Goal: Find specific page/section: Find specific page/section

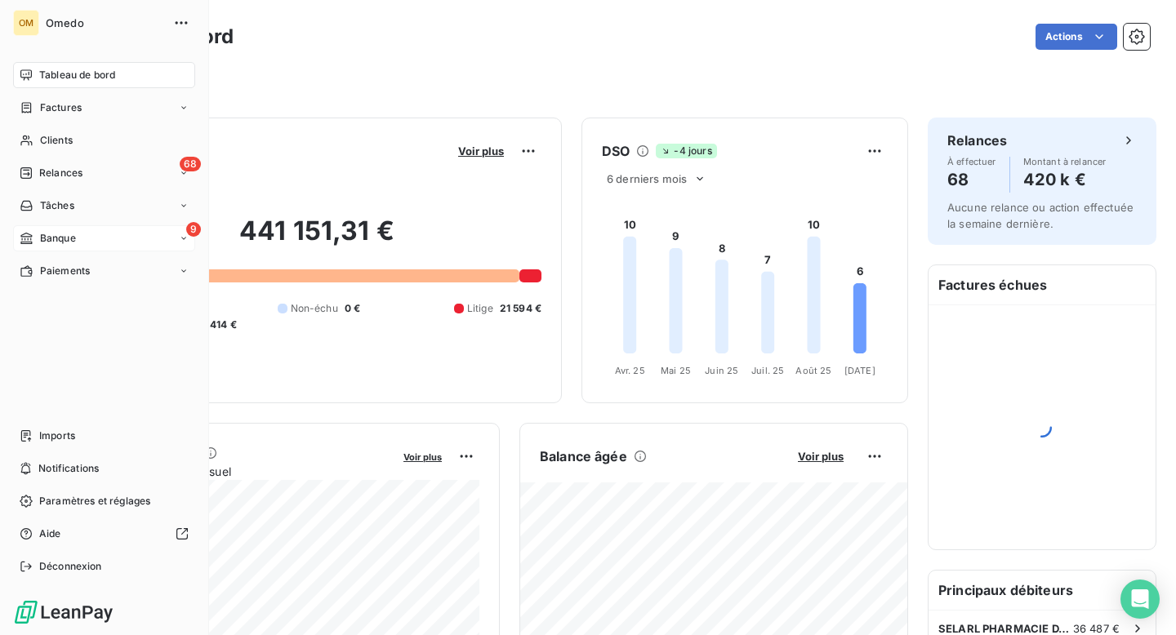
click at [52, 235] on span "Banque" at bounding box center [58, 238] width 36 height 15
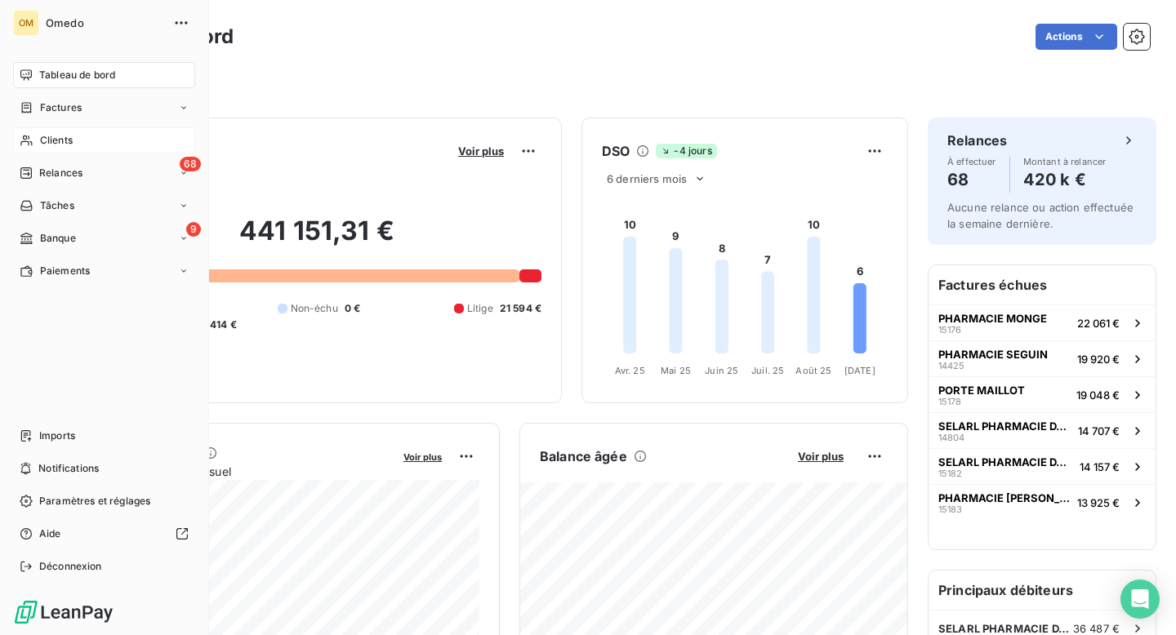
click at [52, 142] on span "Clients" at bounding box center [56, 140] width 33 height 15
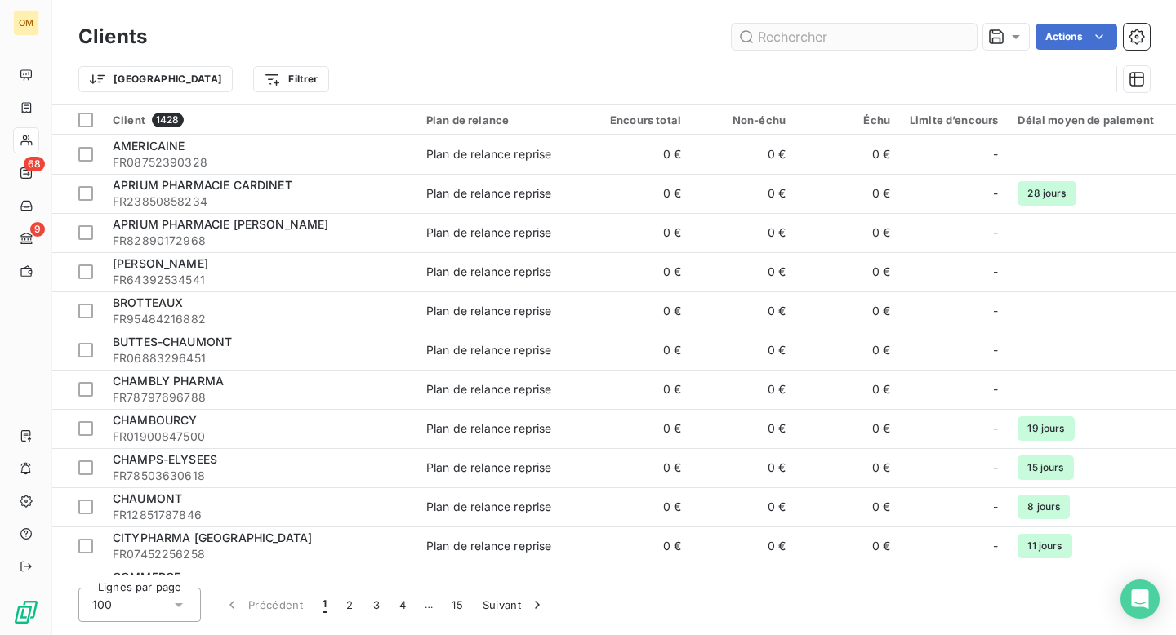
click at [820, 40] on input "text" at bounding box center [854, 37] width 245 height 26
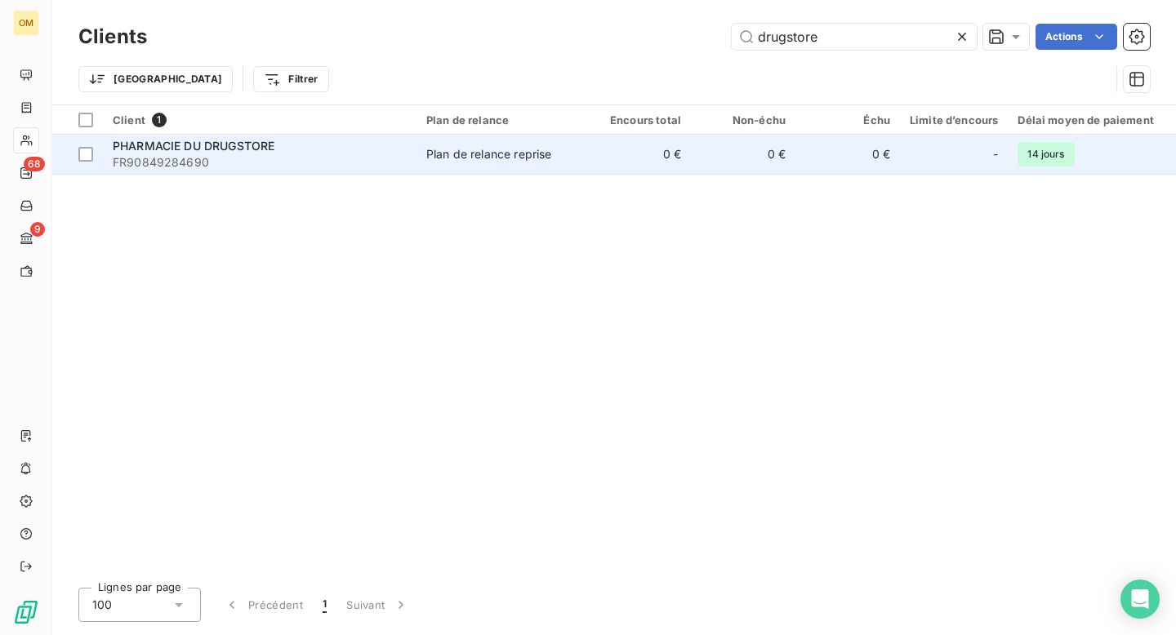
type input "drugstore"
click at [359, 158] on span "FR90849284690" at bounding box center [260, 162] width 294 height 16
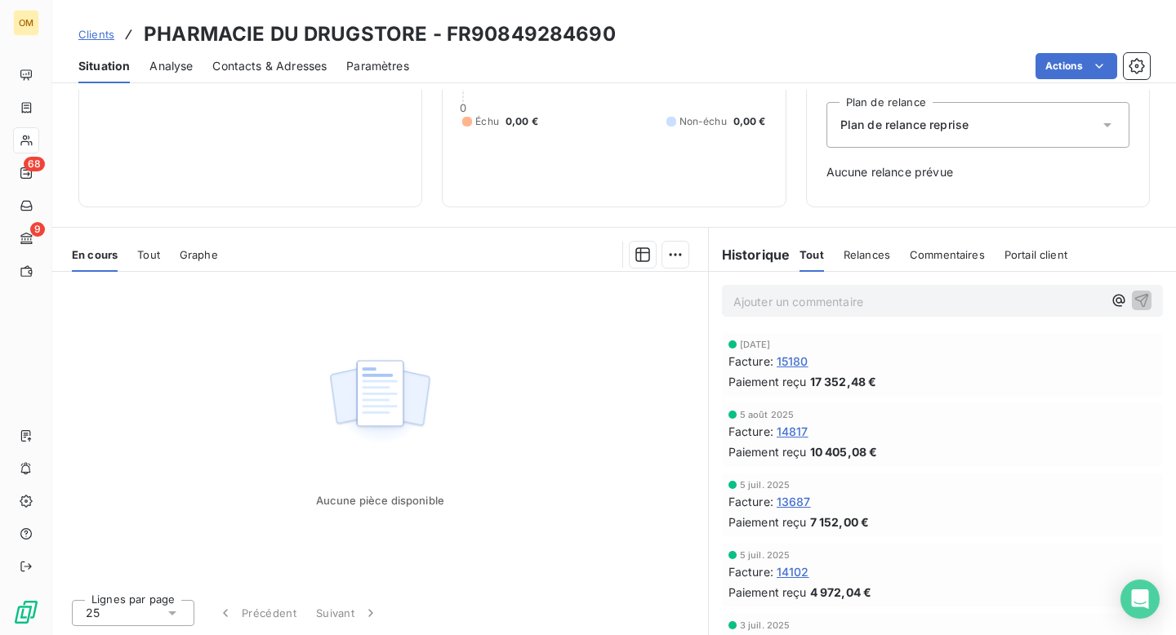
click at [797, 572] on span "14102" at bounding box center [793, 572] width 33 height 17
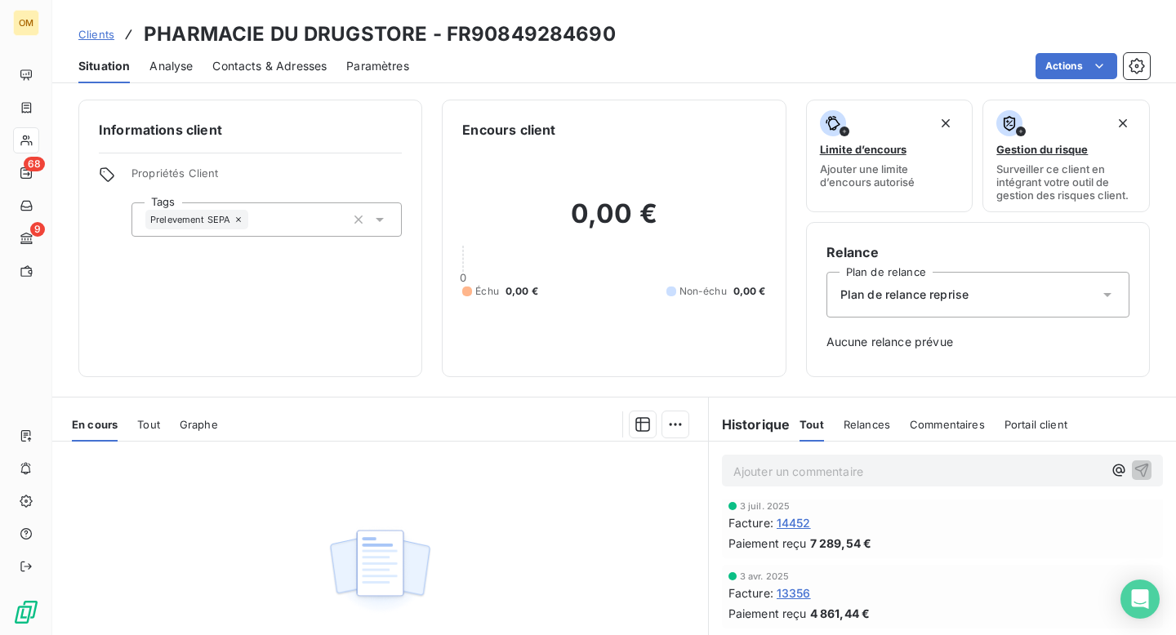
scroll to position [280, 0]
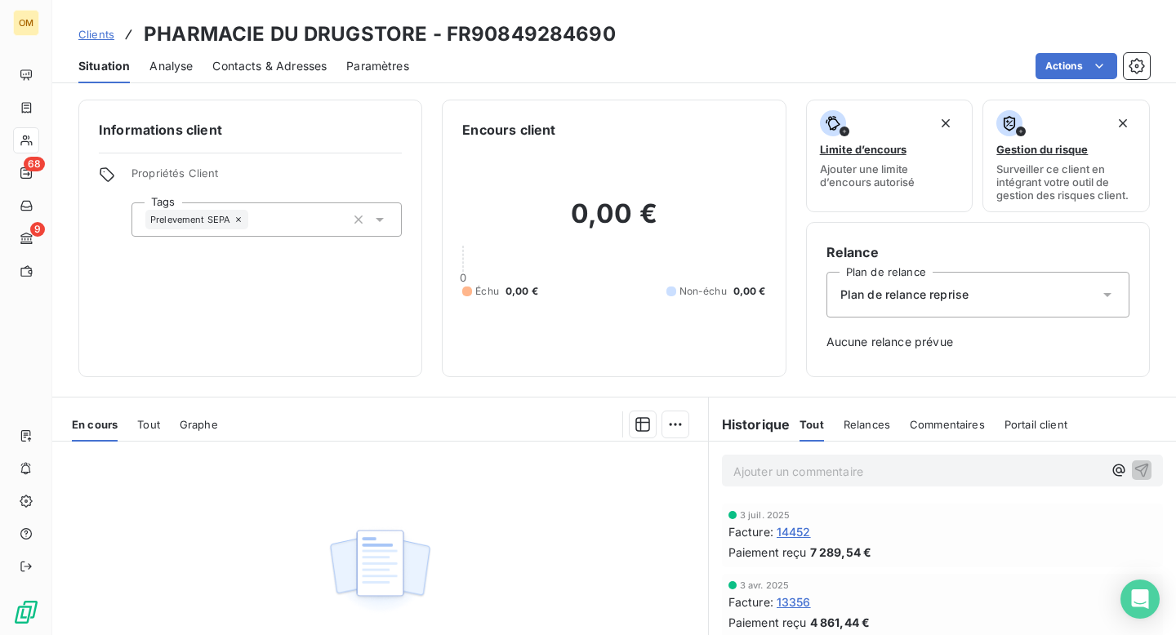
click at [796, 533] on span "14452" at bounding box center [794, 532] width 34 height 17
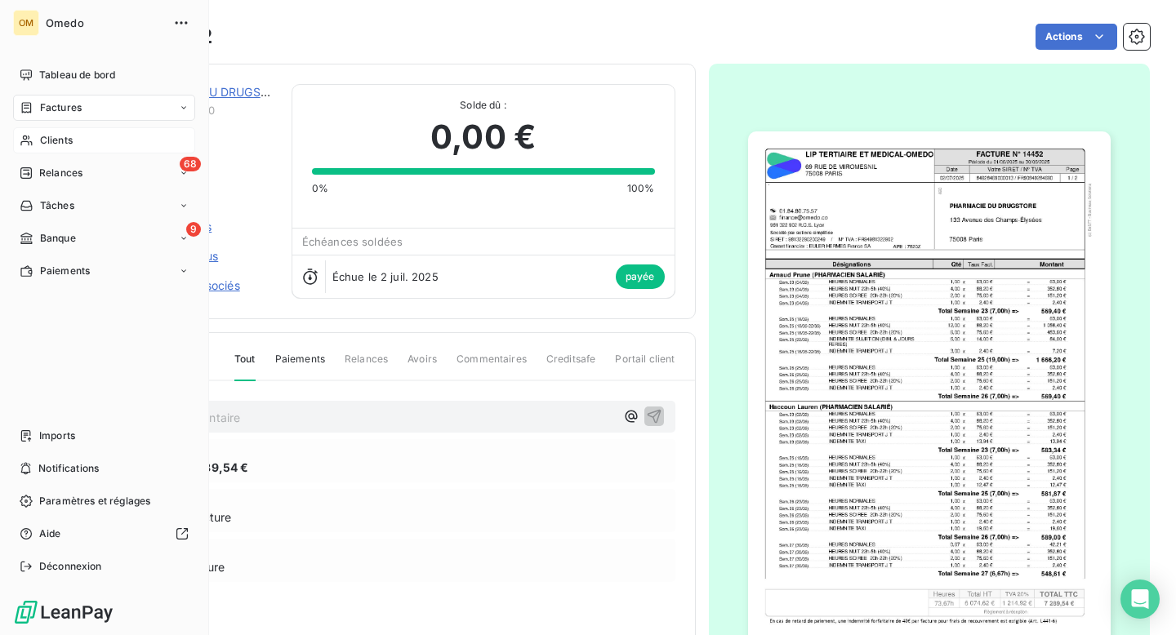
click at [60, 138] on span "Clients" at bounding box center [56, 140] width 33 height 15
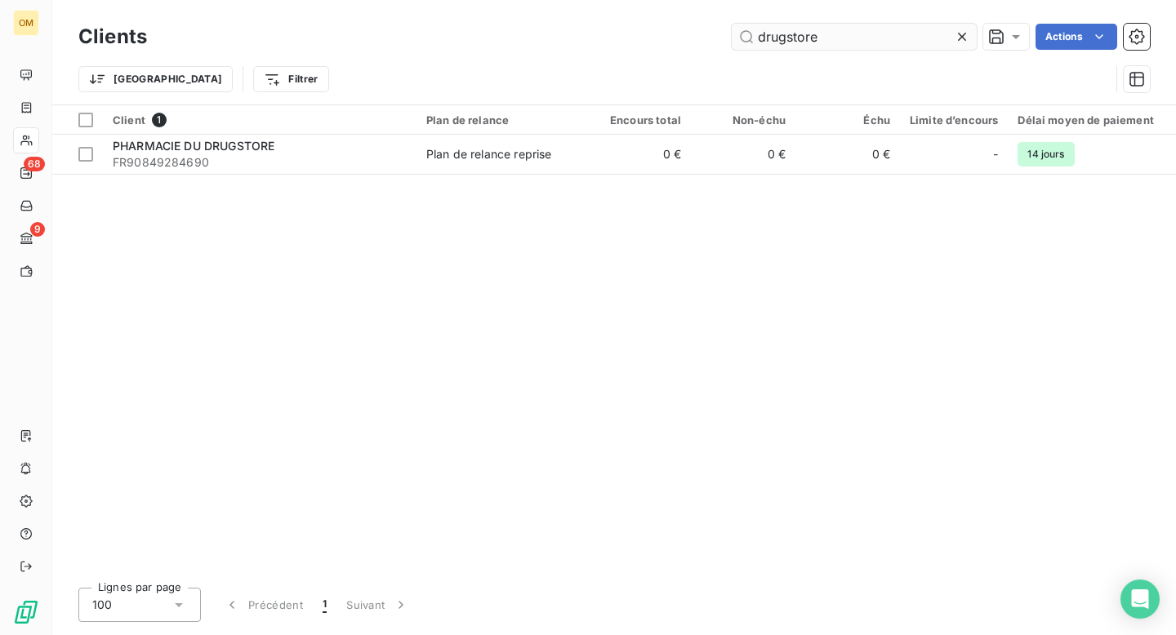
drag, startPoint x: 836, startPoint y: 35, endPoint x: 745, endPoint y: 35, distance: 91.5
click at [745, 35] on input "drugstore" at bounding box center [854, 37] width 245 height 26
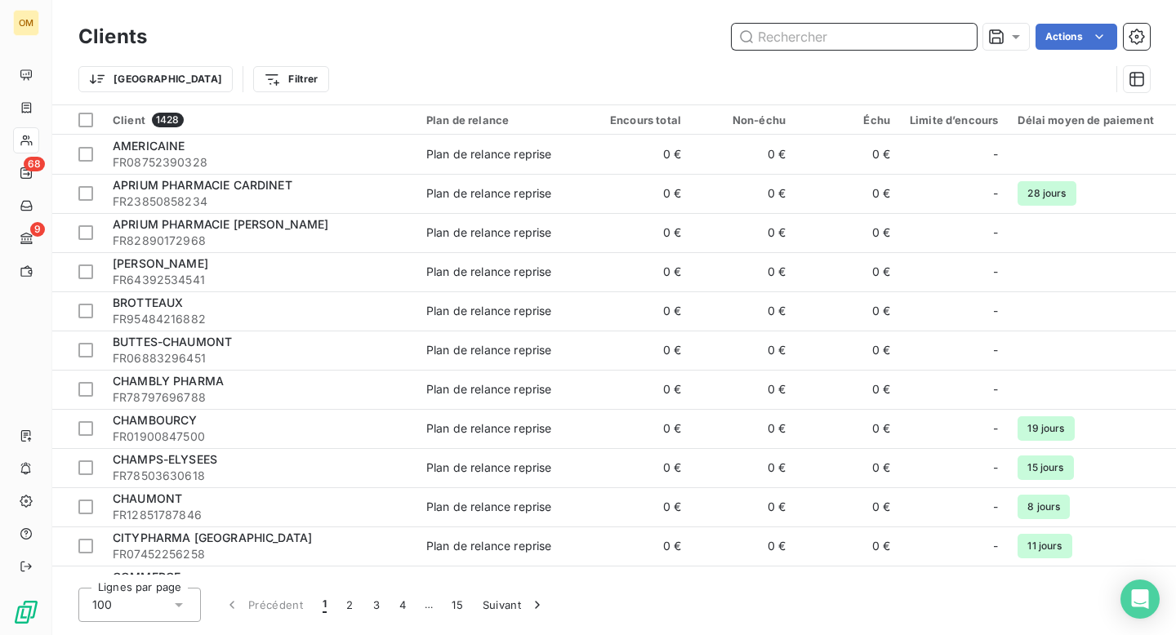
paste input "PHARMACIE CARRICAJO - ABATE"
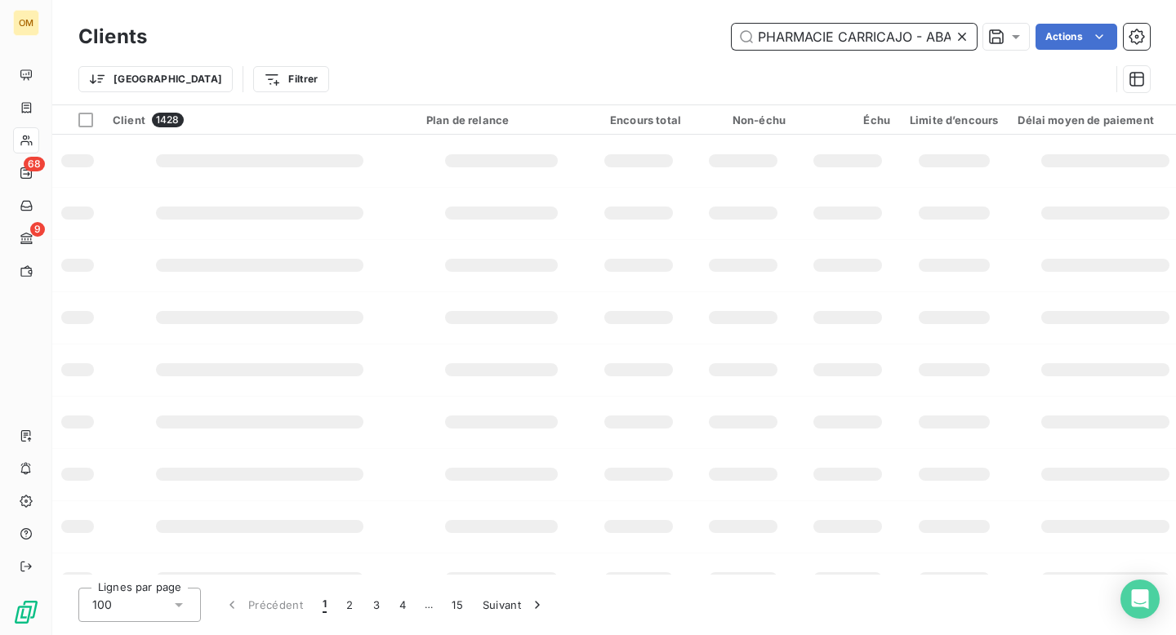
scroll to position [0, 17]
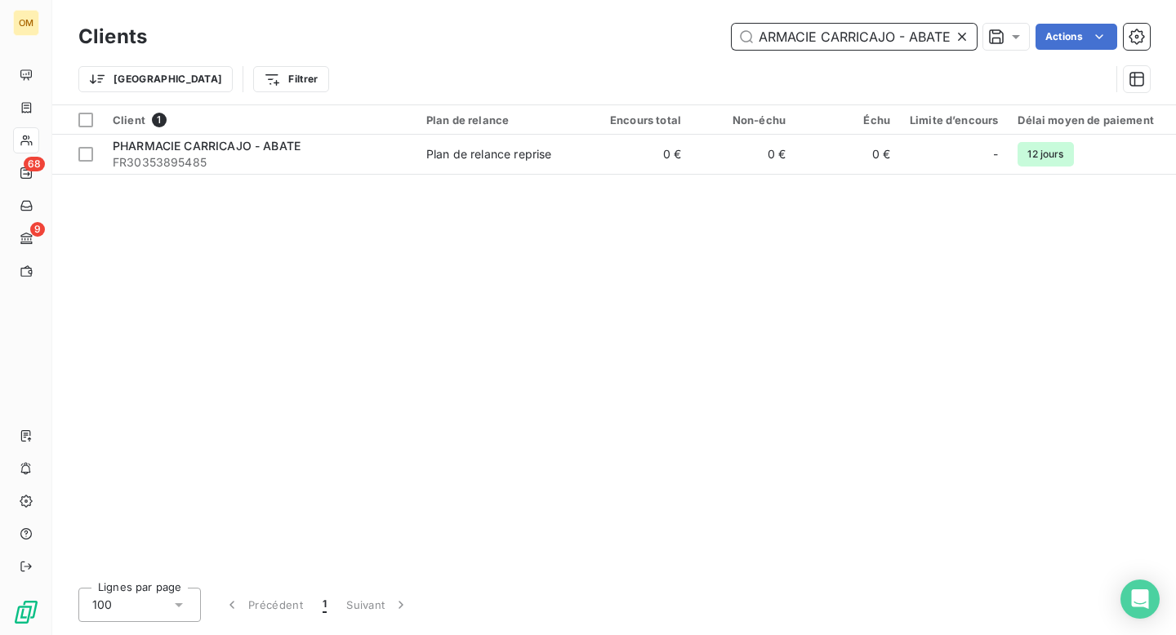
click at [818, 38] on input "PHARMACIE CARRICAJO - ABATE" at bounding box center [854, 37] width 245 height 26
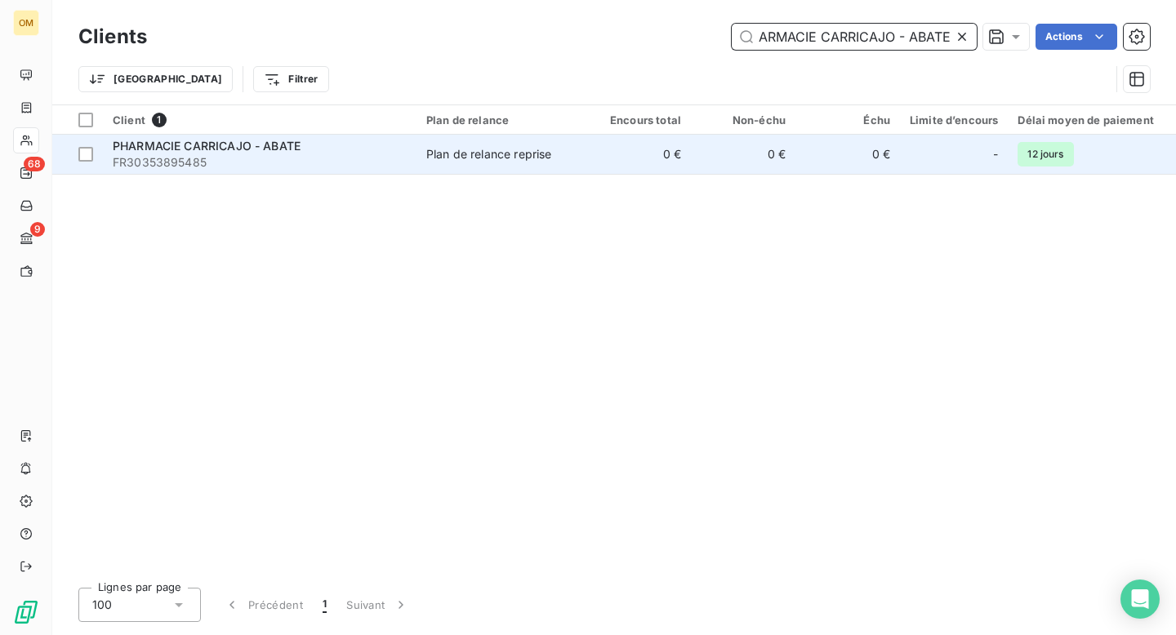
type input "PHARMACIE CARRICAJO - ABATE"
click at [321, 157] on span "FR30353895485" at bounding box center [260, 162] width 294 height 16
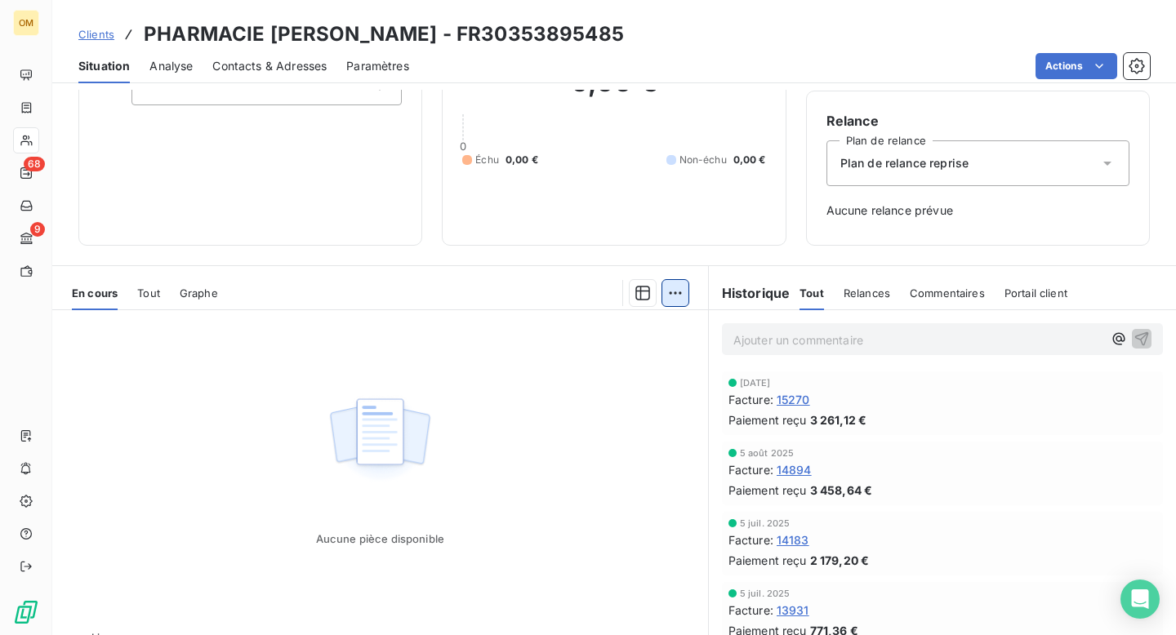
scroll to position [136, 0]
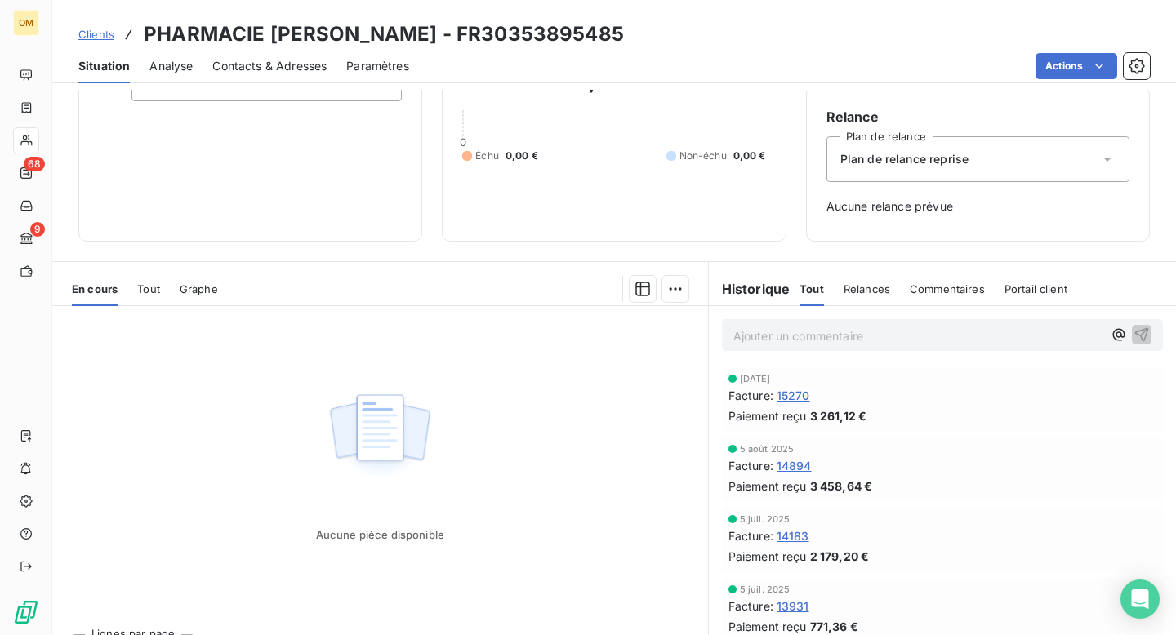
click at [795, 535] on span "14183" at bounding box center [793, 536] width 33 height 17
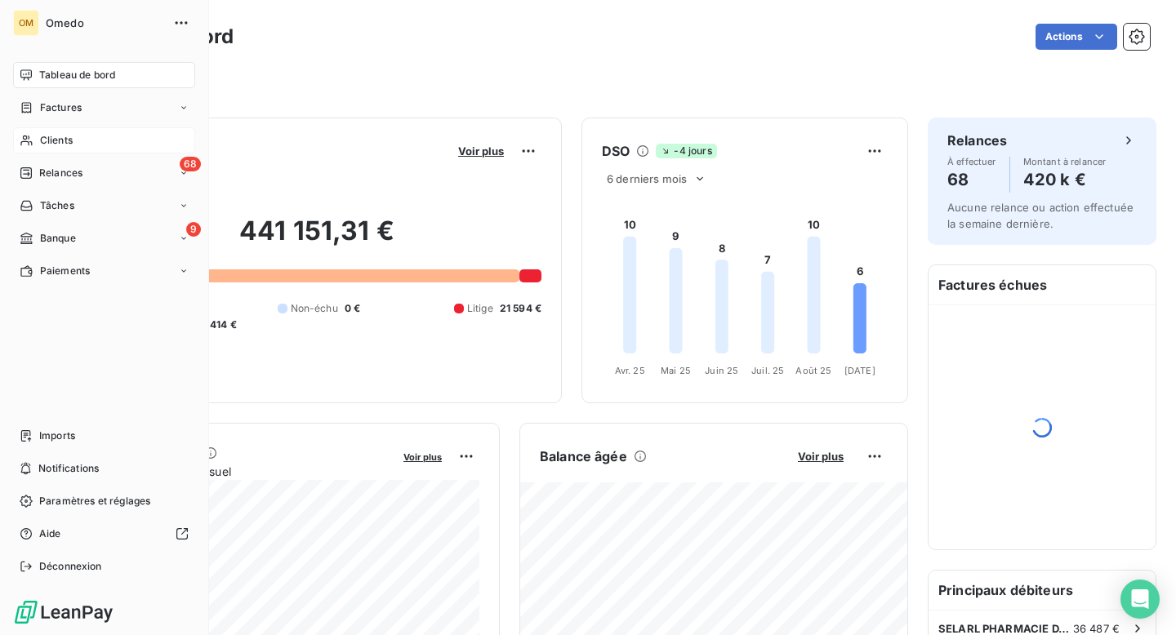
click at [66, 133] on span "Clients" at bounding box center [56, 140] width 33 height 15
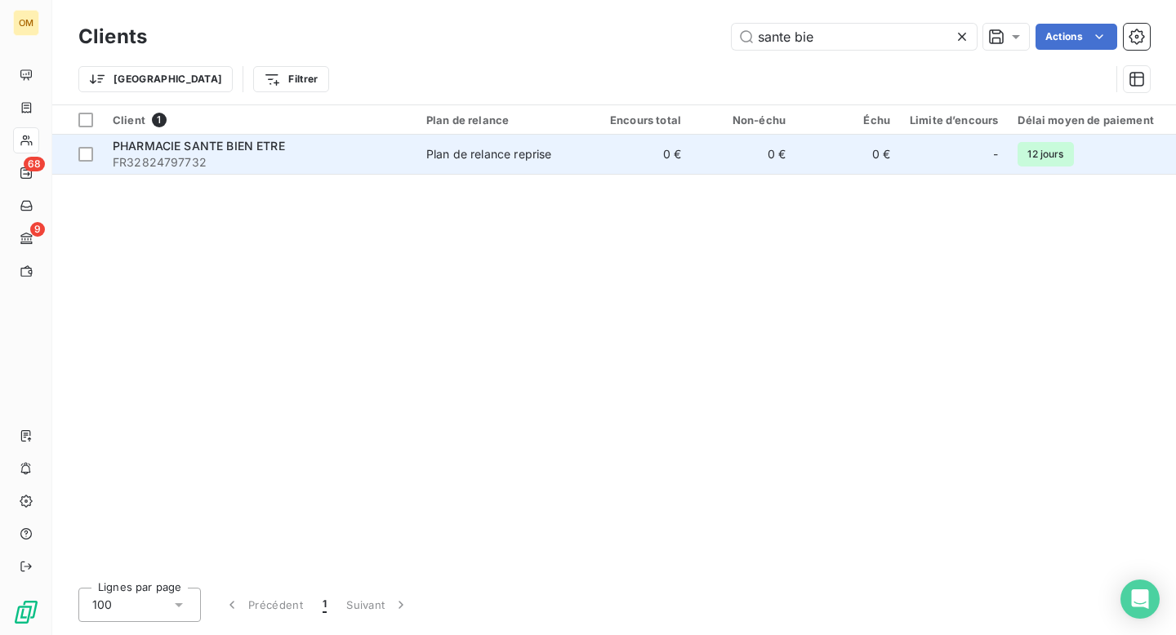
type input "sante bie"
click at [377, 163] on span "FR32824797732" at bounding box center [260, 162] width 294 height 16
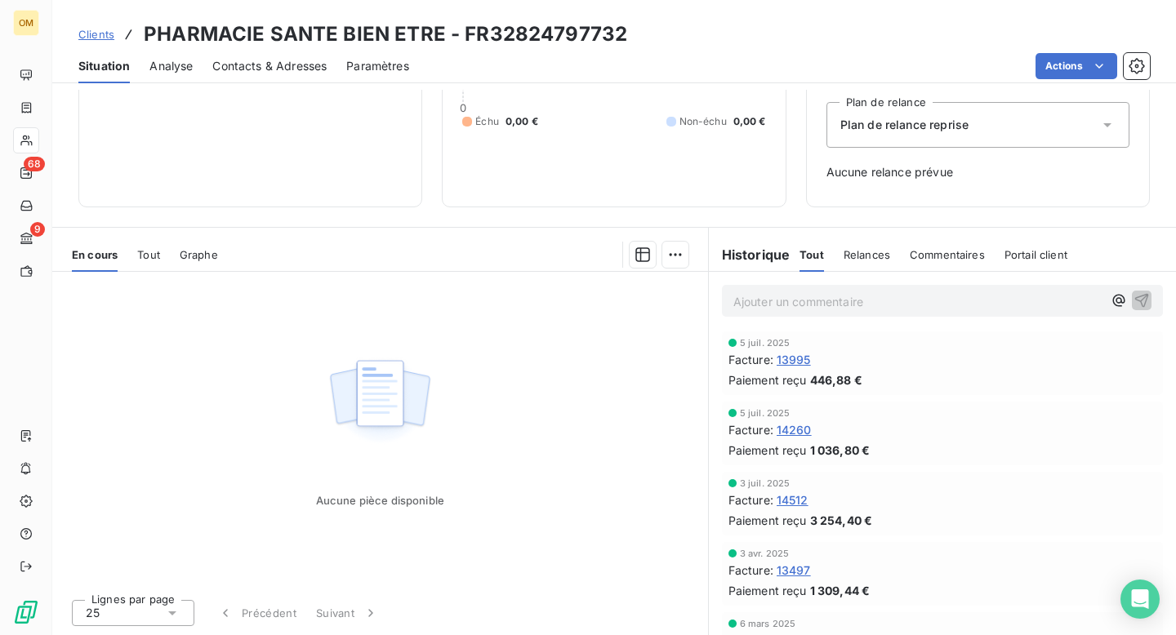
scroll to position [73, 0]
click at [802, 428] on span "14260" at bounding box center [794, 429] width 35 height 17
